Goal: Task Accomplishment & Management: Manage account settings

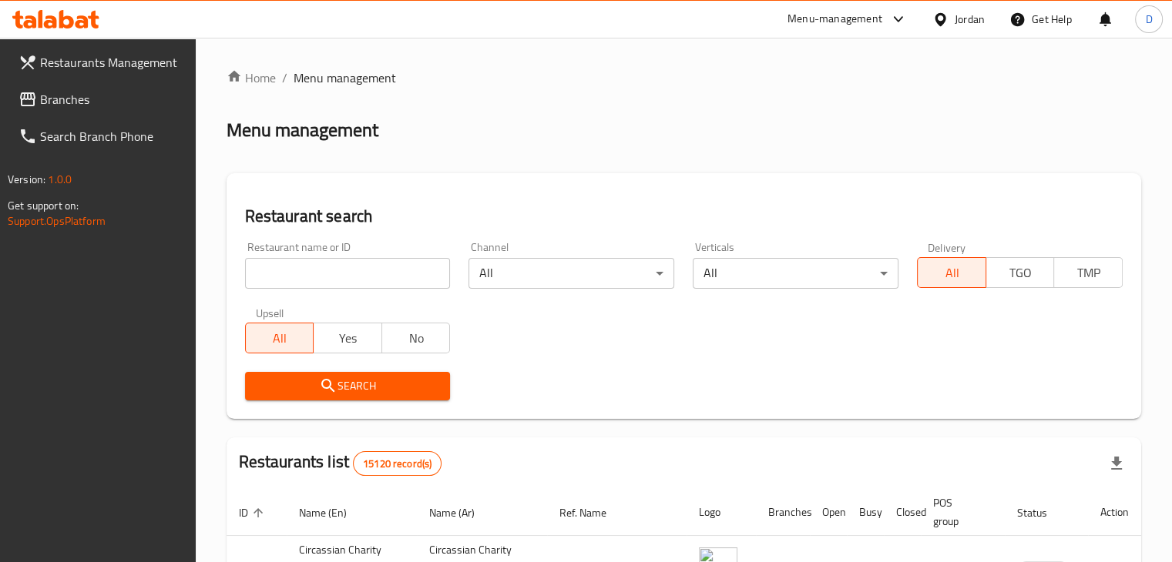
click at [974, 11] on div "Jordan" at bounding box center [970, 19] width 30 height 17
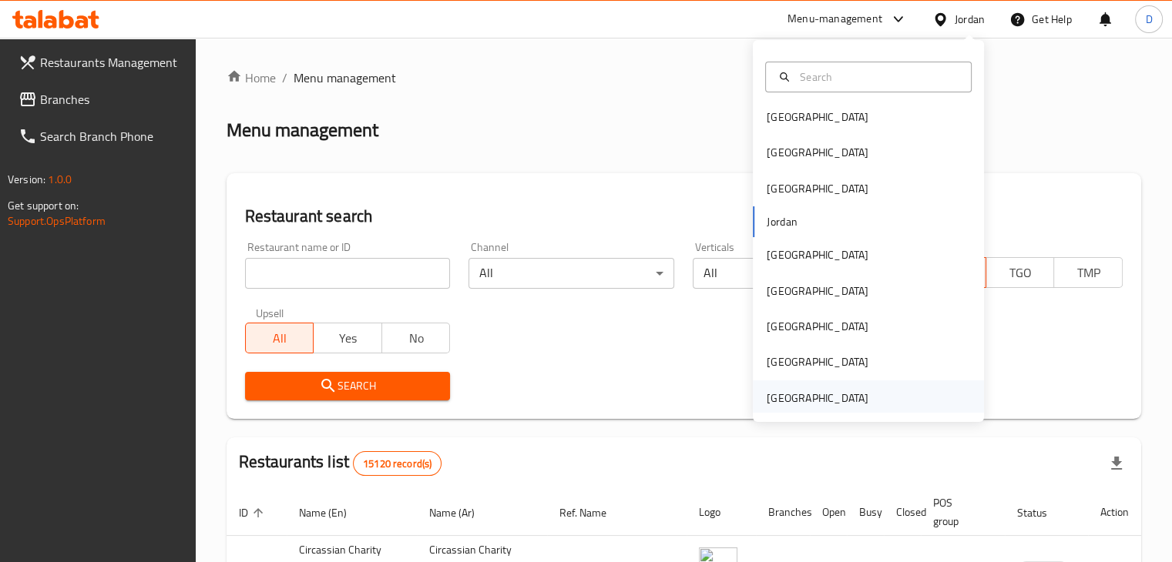
scroll to position [8, 0]
click at [839, 388] on div "[GEOGRAPHIC_DATA]" at bounding box center [818, 395] width 102 height 17
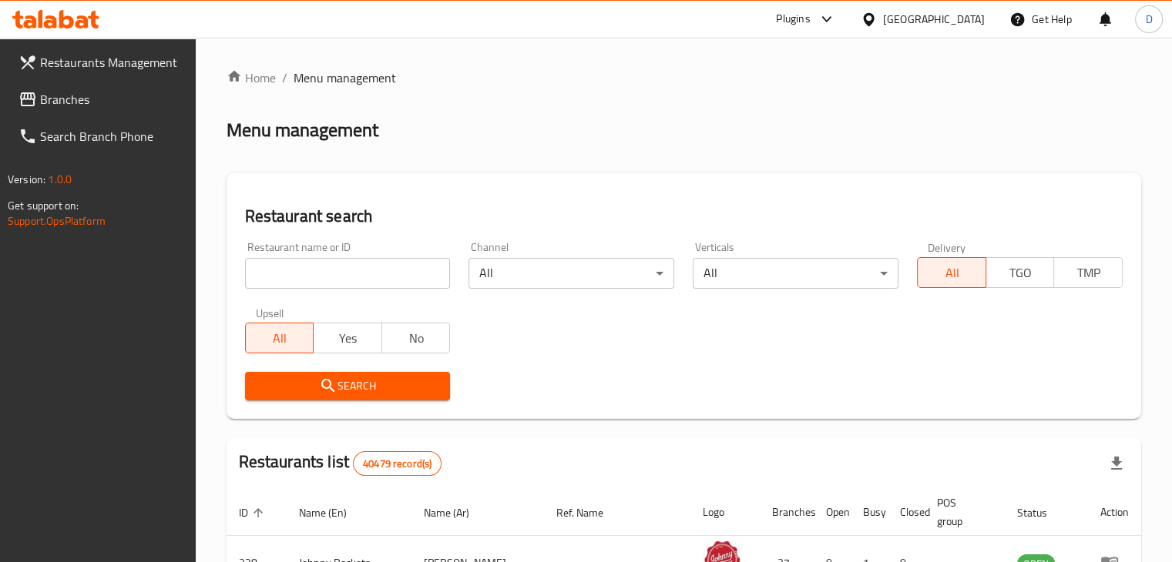
click at [111, 108] on span "Branches" at bounding box center [111, 99] width 143 height 18
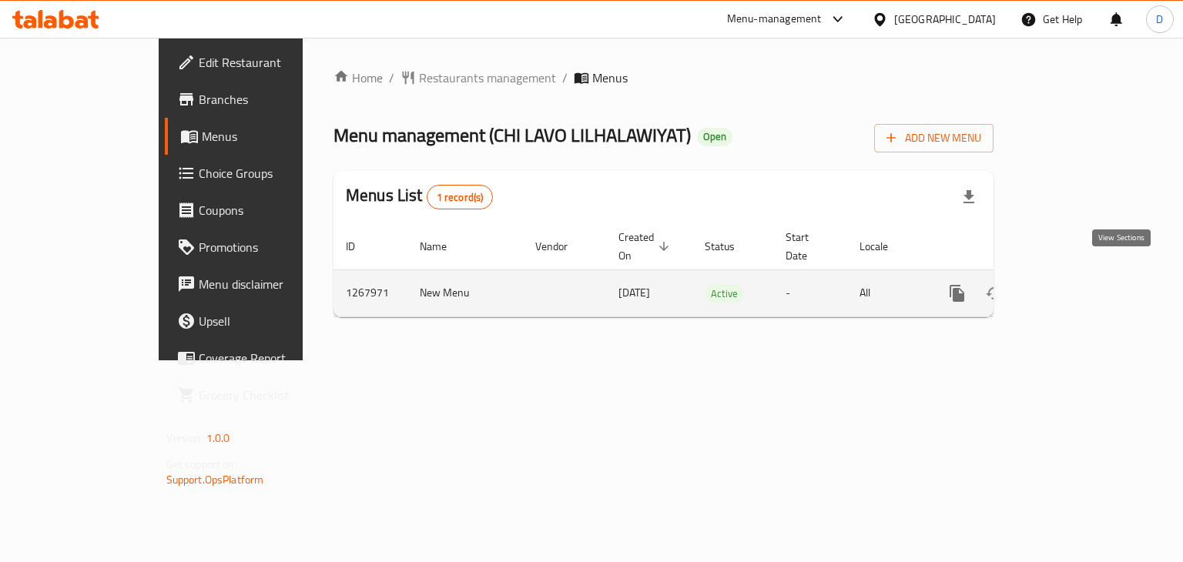
click at [1078, 284] on icon "enhanced table" at bounding box center [1068, 293] width 18 height 18
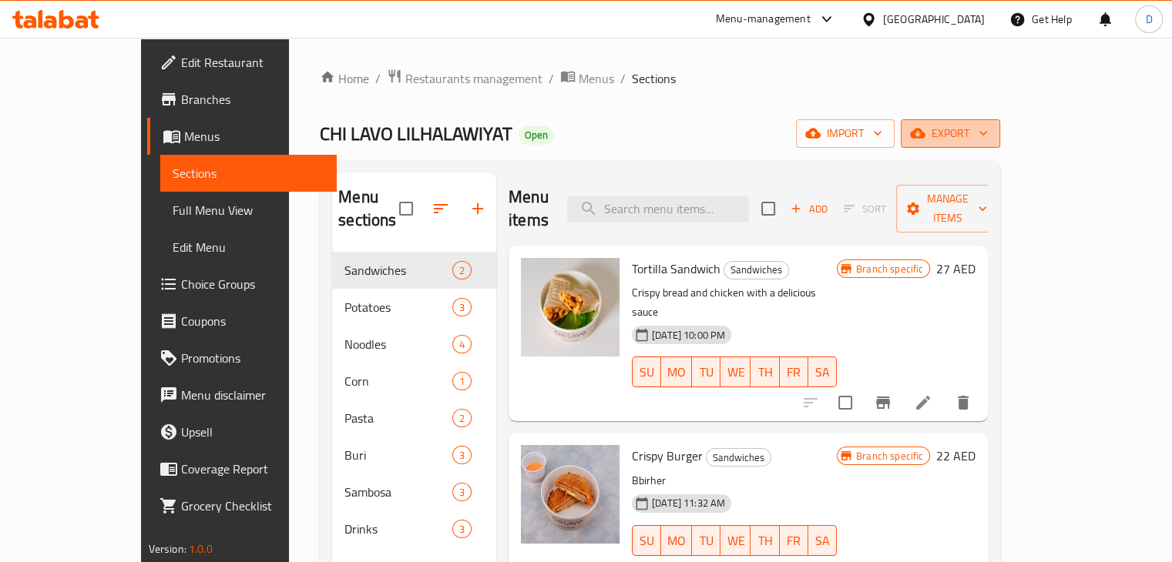
click at [988, 141] on span "export" at bounding box center [950, 133] width 75 height 19
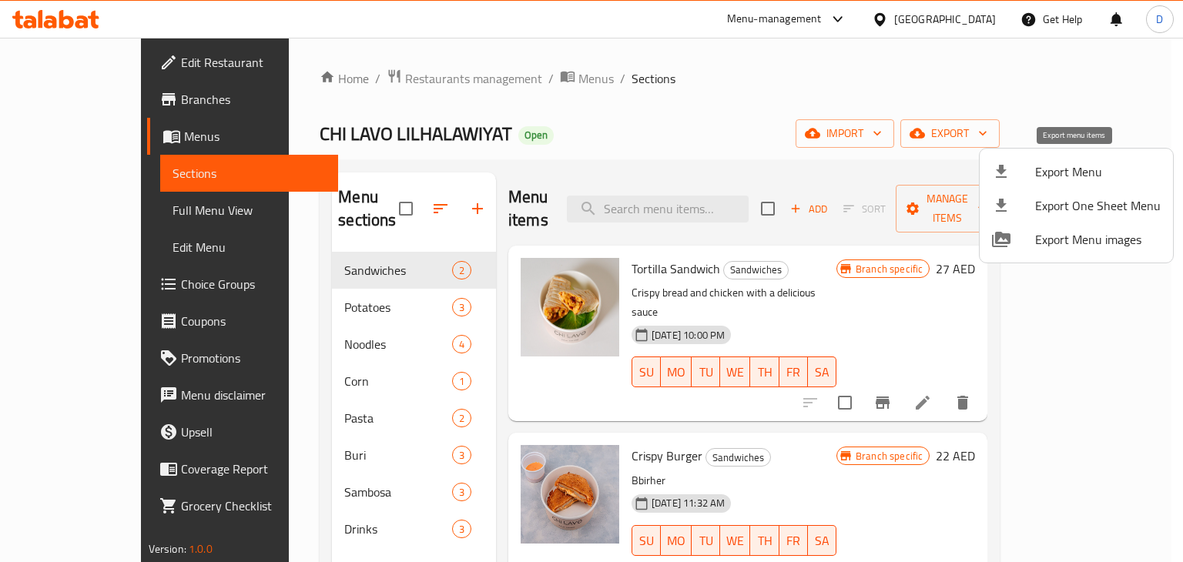
click at [1094, 179] on span "Export Menu" at bounding box center [1099, 172] width 126 height 18
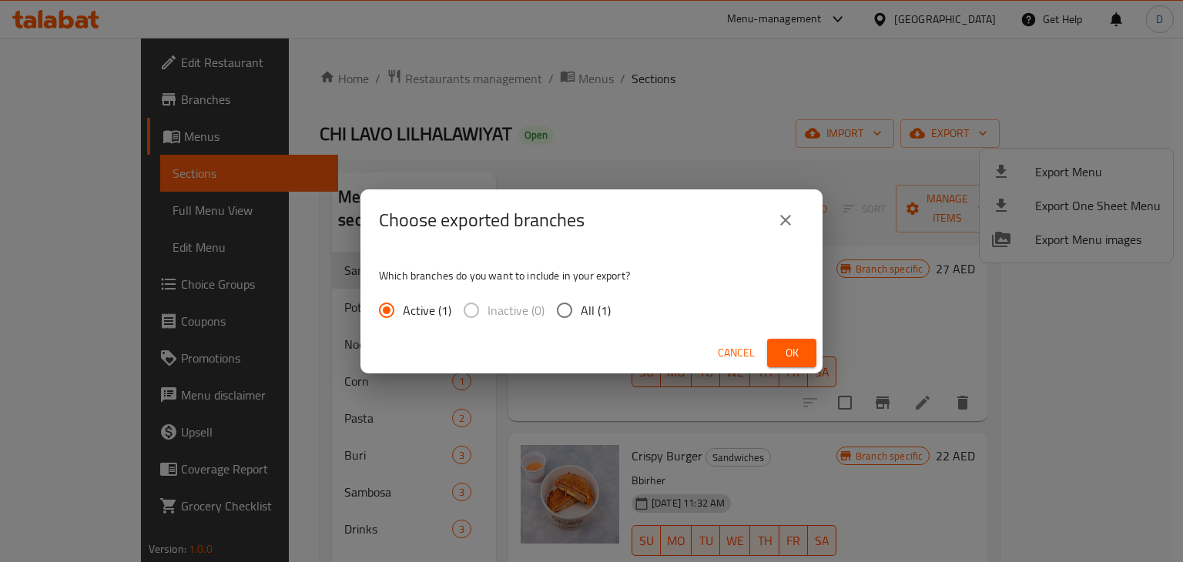
click at [577, 311] on input "All (1)" at bounding box center [565, 310] width 32 height 32
radio input "true"
click at [801, 354] on span "Ok" at bounding box center [792, 353] width 25 height 19
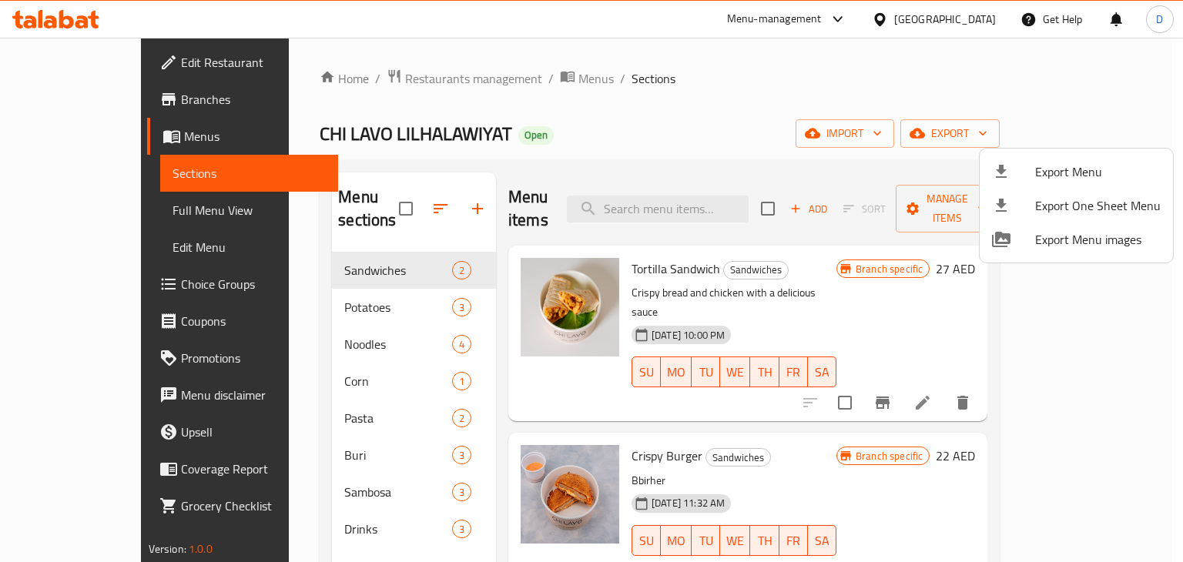
click at [82, 68] on div at bounding box center [591, 281] width 1183 height 562
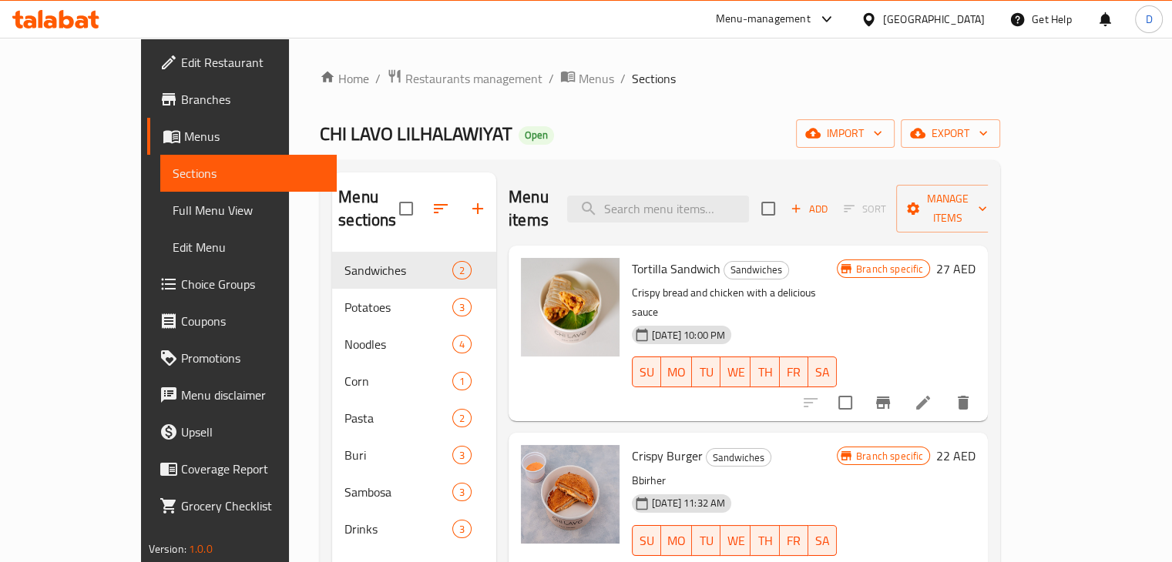
click at [181, 61] on span "Edit Restaurant" at bounding box center [252, 62] width 143 height 18
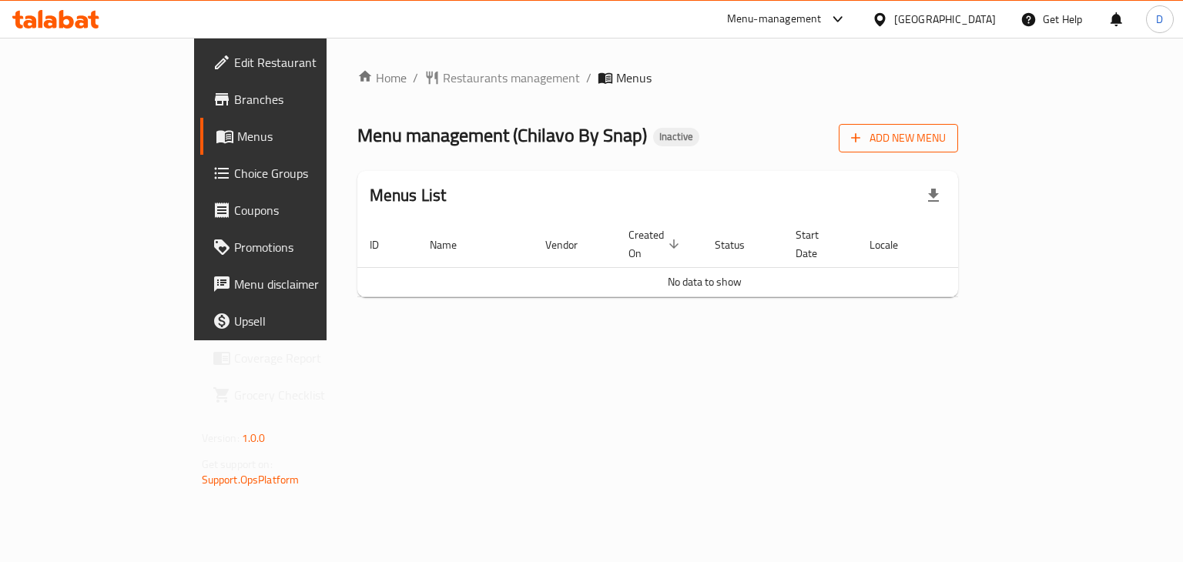
click at [946, 143] on span "Add New Menu" at bounding box center [898, 138] width 95 height 19
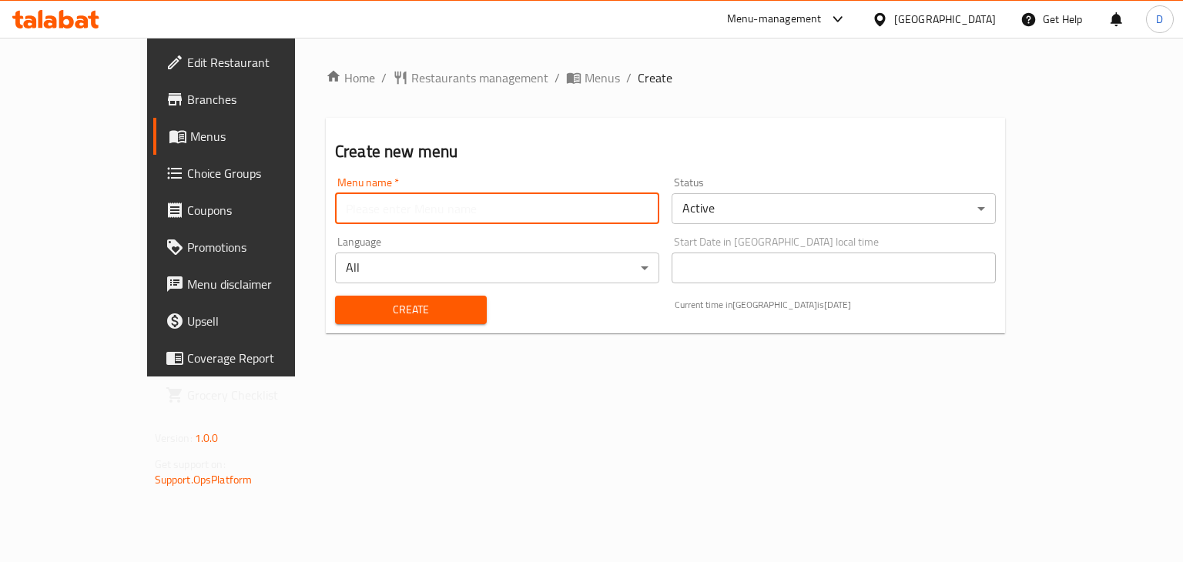
drag, startPoint x: 595, startPoint y: 215, endPoint x: 587, endPoint y: 213, distance: 7.9
click at [595, 215] on input "text" at bounding box center [497, 208] width 324 height 31
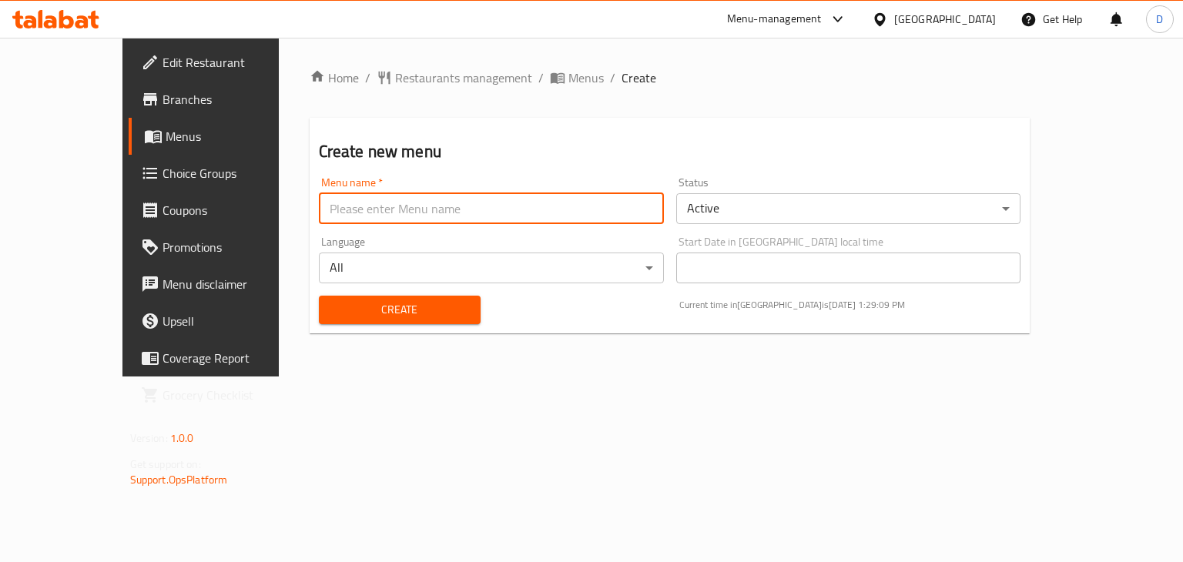
type input "menu"
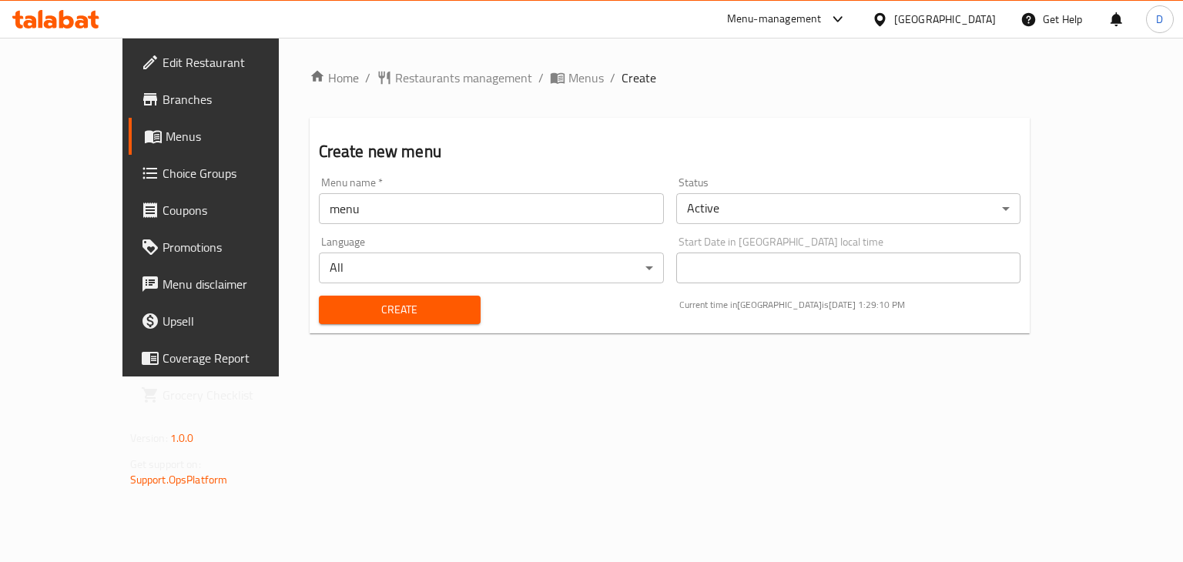
click at [310, 325] on div "Create" at bounding box center [400, 310] width 180 height 47
click at [331, 311] on span "Create" at bounding box center [399, 309] width 137 height 19
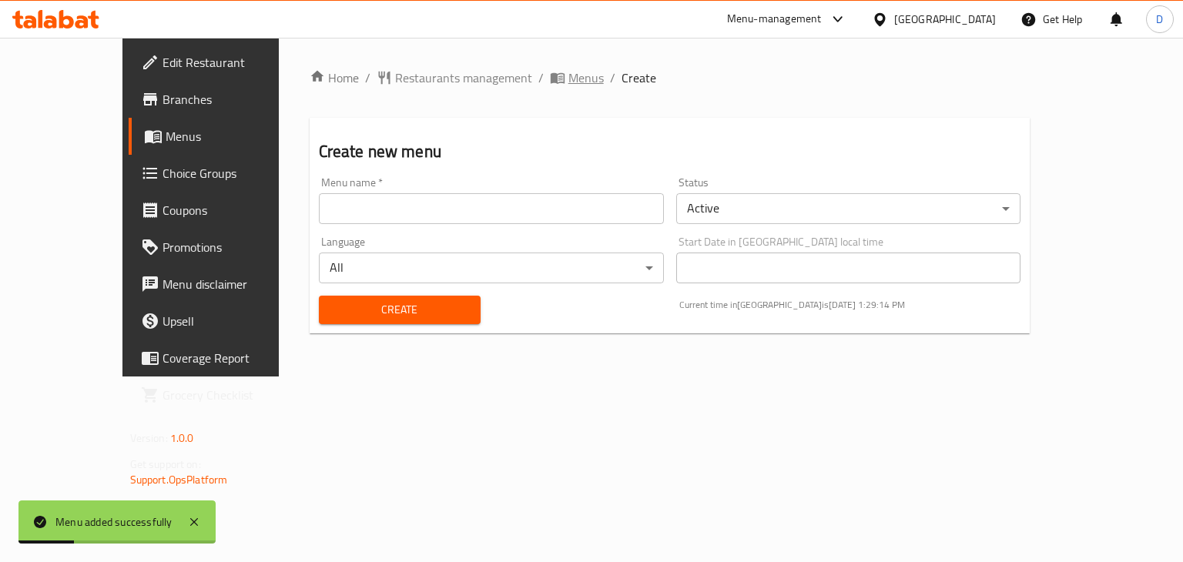
click at [569, 72] on span "Menus" at bounding box center [586, 78] width 35 height 18
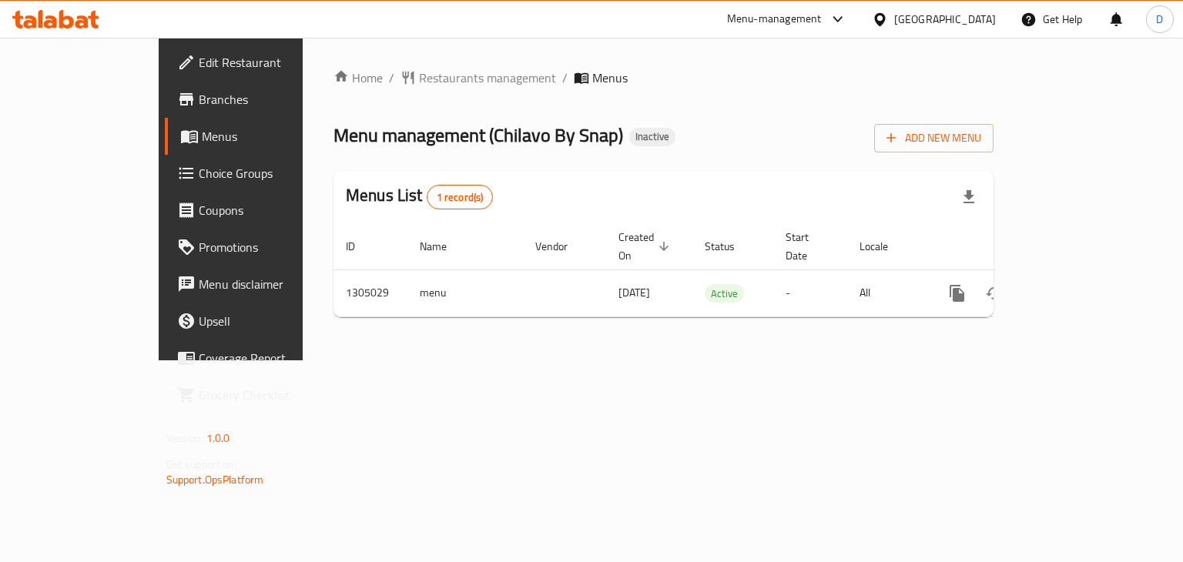
click at [199, 98] on span "Branches" at bounding box center [272, 99] width 146 height 18
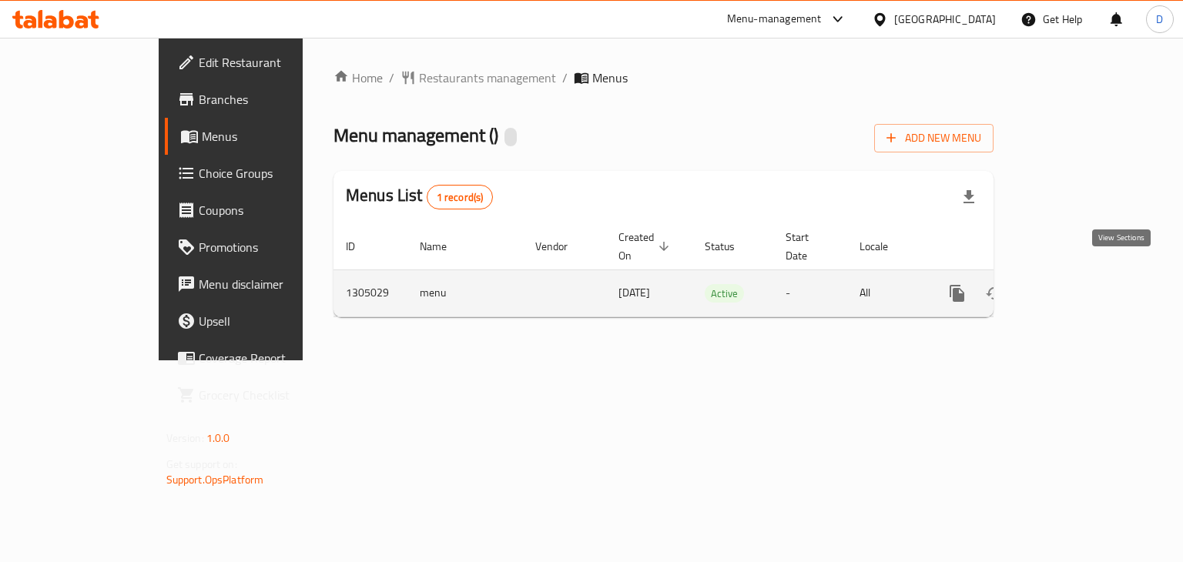
click at [1078, 284] on icon "enhanced table" at bounding box center [1068, 293] width 18 height 18
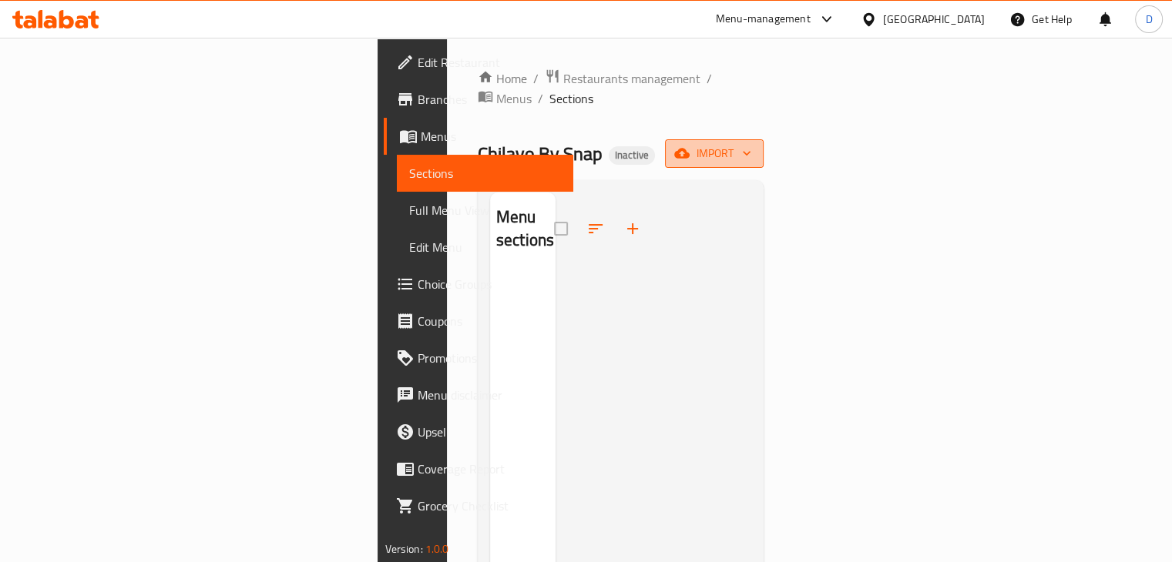
click at [751, 144] on span "import" at bounding box center [714, 153] width 74 height 19
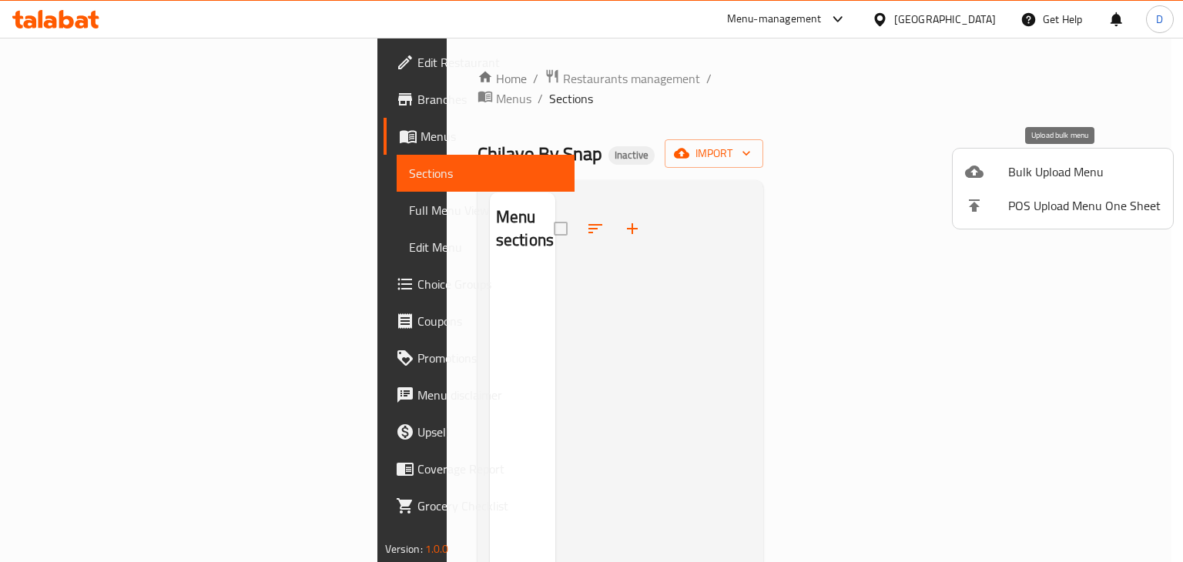
click at [1076, 157] on li "Bulk Upload Menu" at bounding box center [1063, 172] width 220 height 34
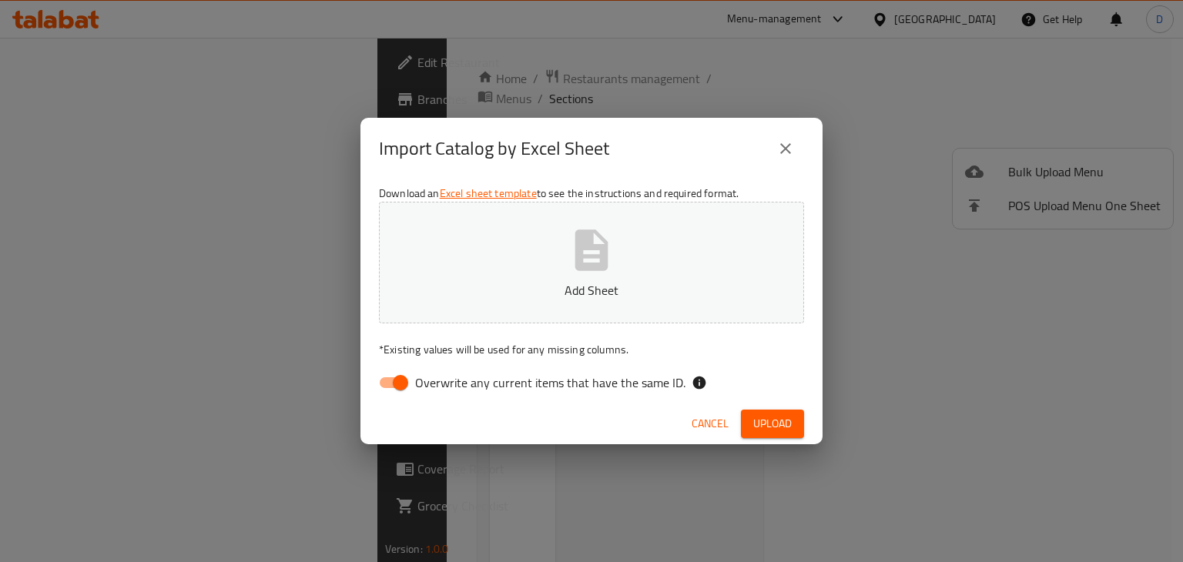
click at [1076, 157] on div "Import Catalog by Excel Sheet Download an Excel sheet template to see the instr…" at bounding box center [591, 281] width 1183 height 562
click at [626, 246] on button "Add Sheet" at bounding box center [591, 263] width 425 height 122
click at [410, 375] on input "Overwrite any current items that have the same ID." at bounding box center [401, 382] width 88 height 29
checkbox input "false"
click at [760, 417] on span "Upload" at bounding box center [773, 424] width 39 height 19
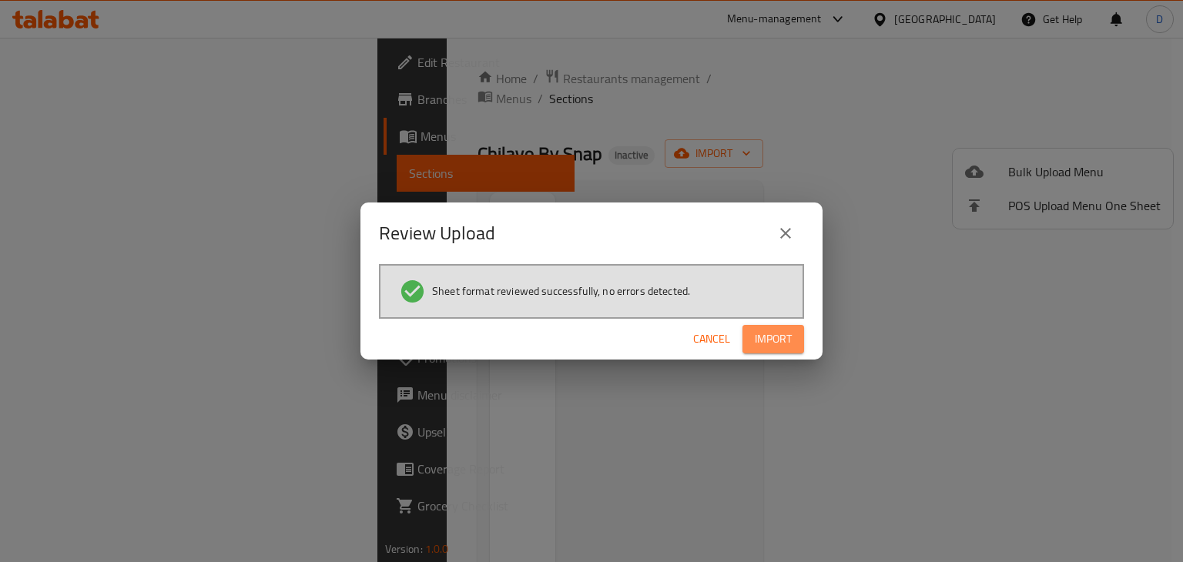
click at [767, 335] on span "Import" at bounding box center [773, 339] width 37 height 19
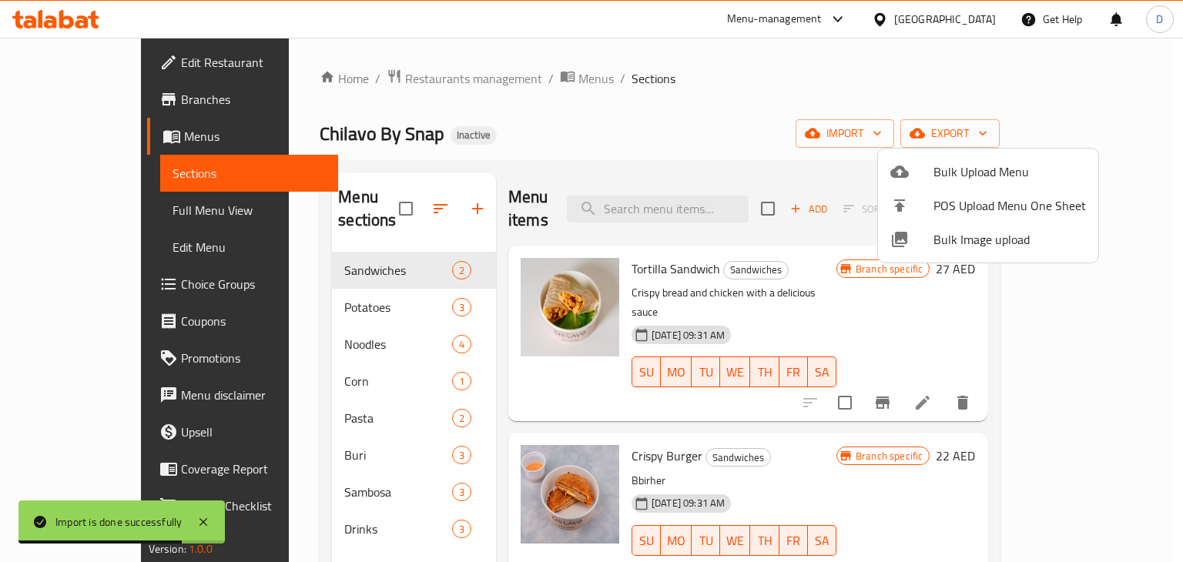
click at [569, 131] on div at bounding box center [591, 281] width 1183 height 562
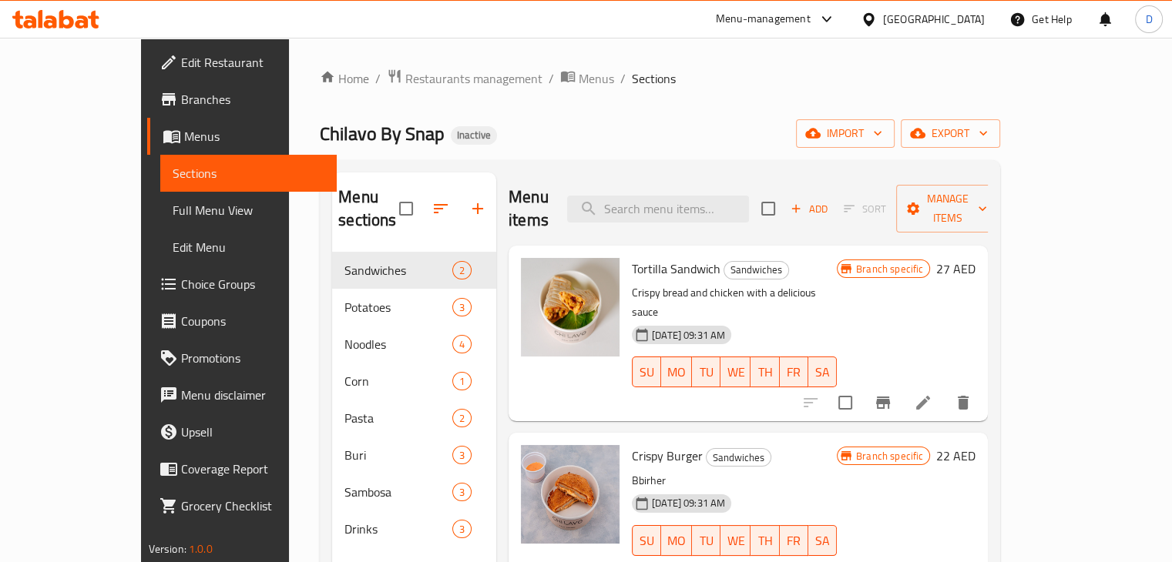
click at [181, 66] on span "Edit Restaurant" at bounding box center [252, 62] width 143 height 18
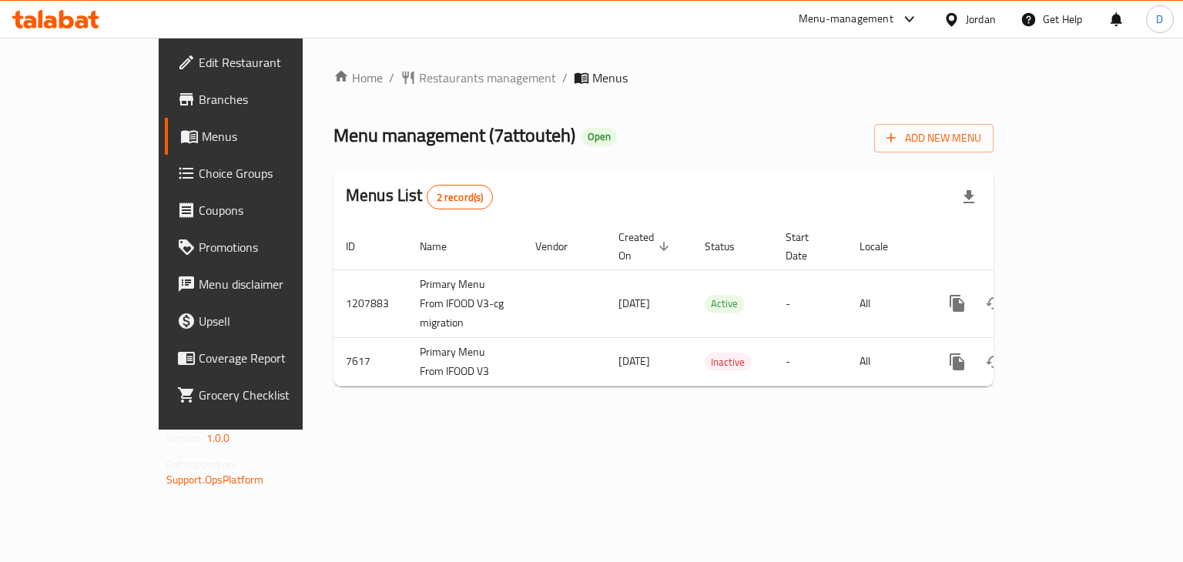
click at [968, 25] on div "Jordan" at bounding box center [981, 19] width 30 height 17
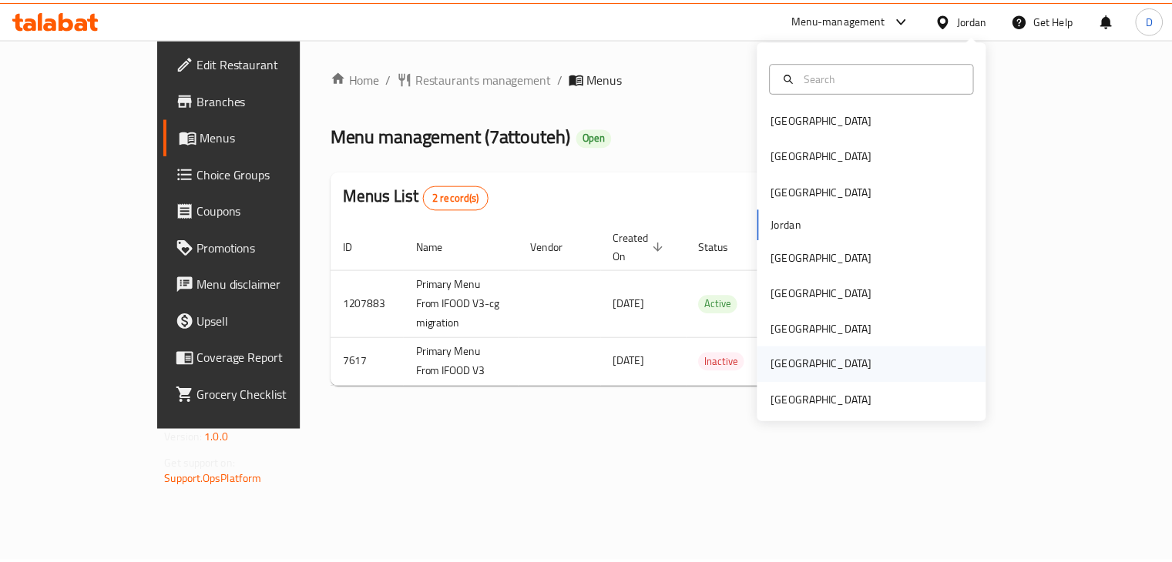
scroll to position [8, 0]
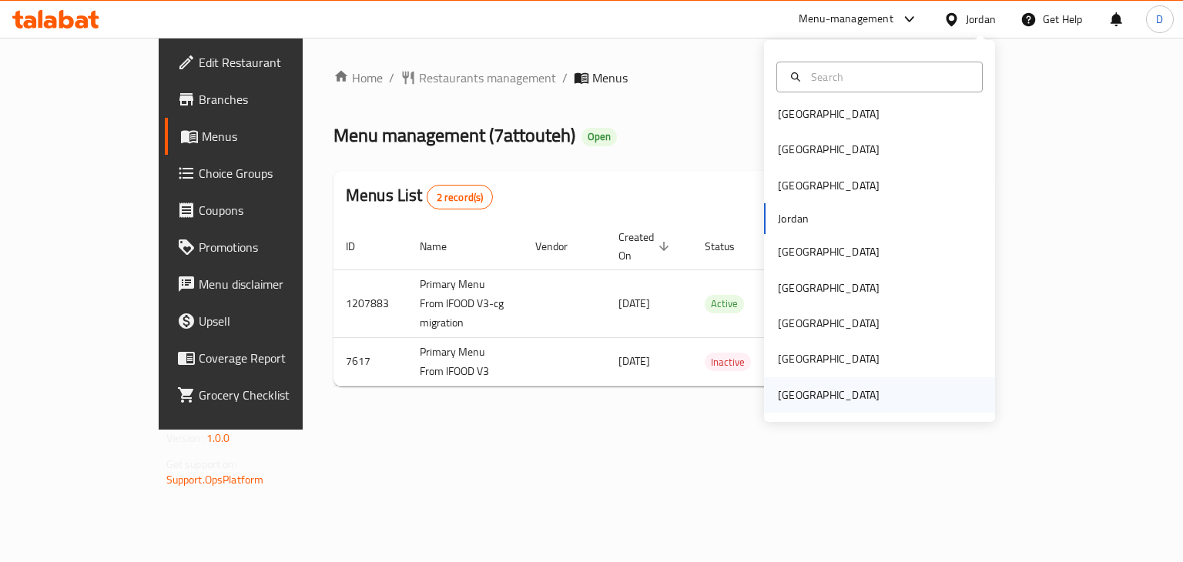
click at [844, 388] on div "[GEOGRAPHIC_DATA]" at bounding box center [829, 395] width 102 height 17
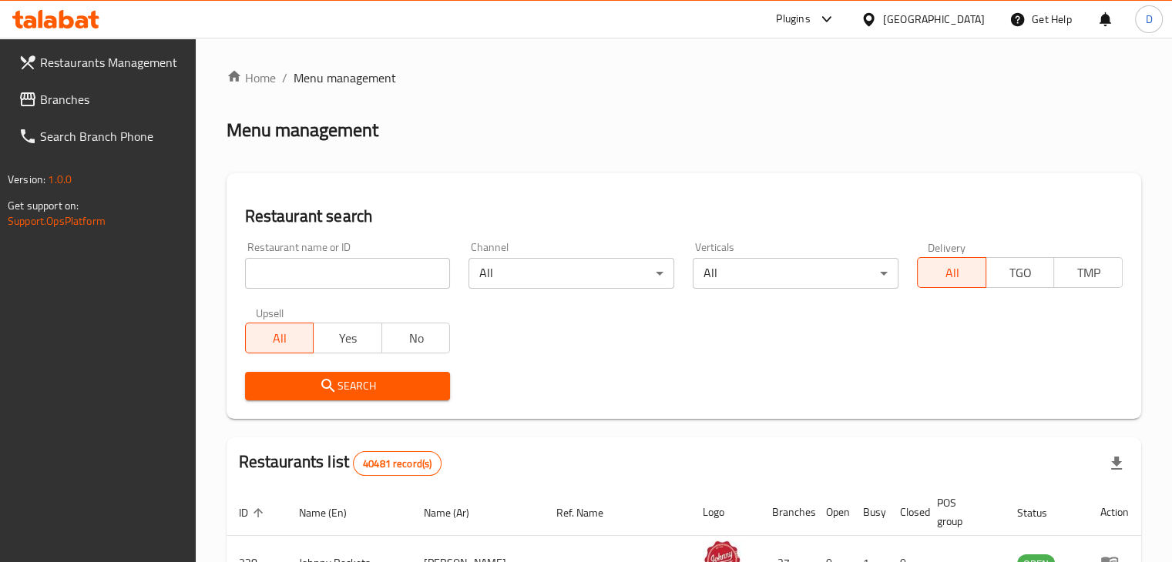
click at [62, 108] on span "Branches" at bounding box center [111, 99] width 143 height 18
